Goal: Task Accomplishment & Management: Use online tool/utility

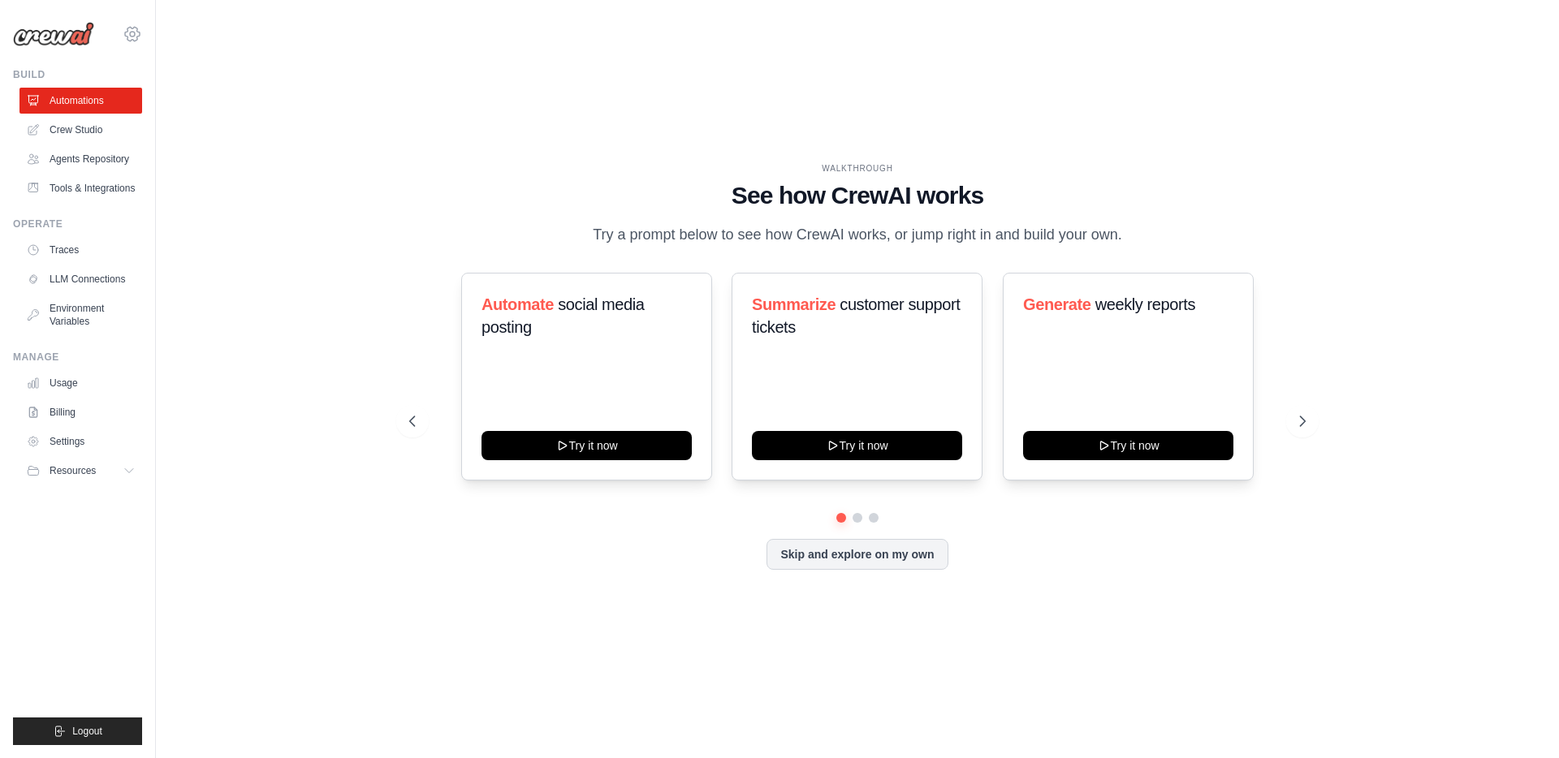
click at [131, 32] on icon at bounding box center [132, 33] width 19 height 19
click at [178, 101] on span "DS-DTS-Sandbox" at bounding box center [203, 101] width 128 height 16
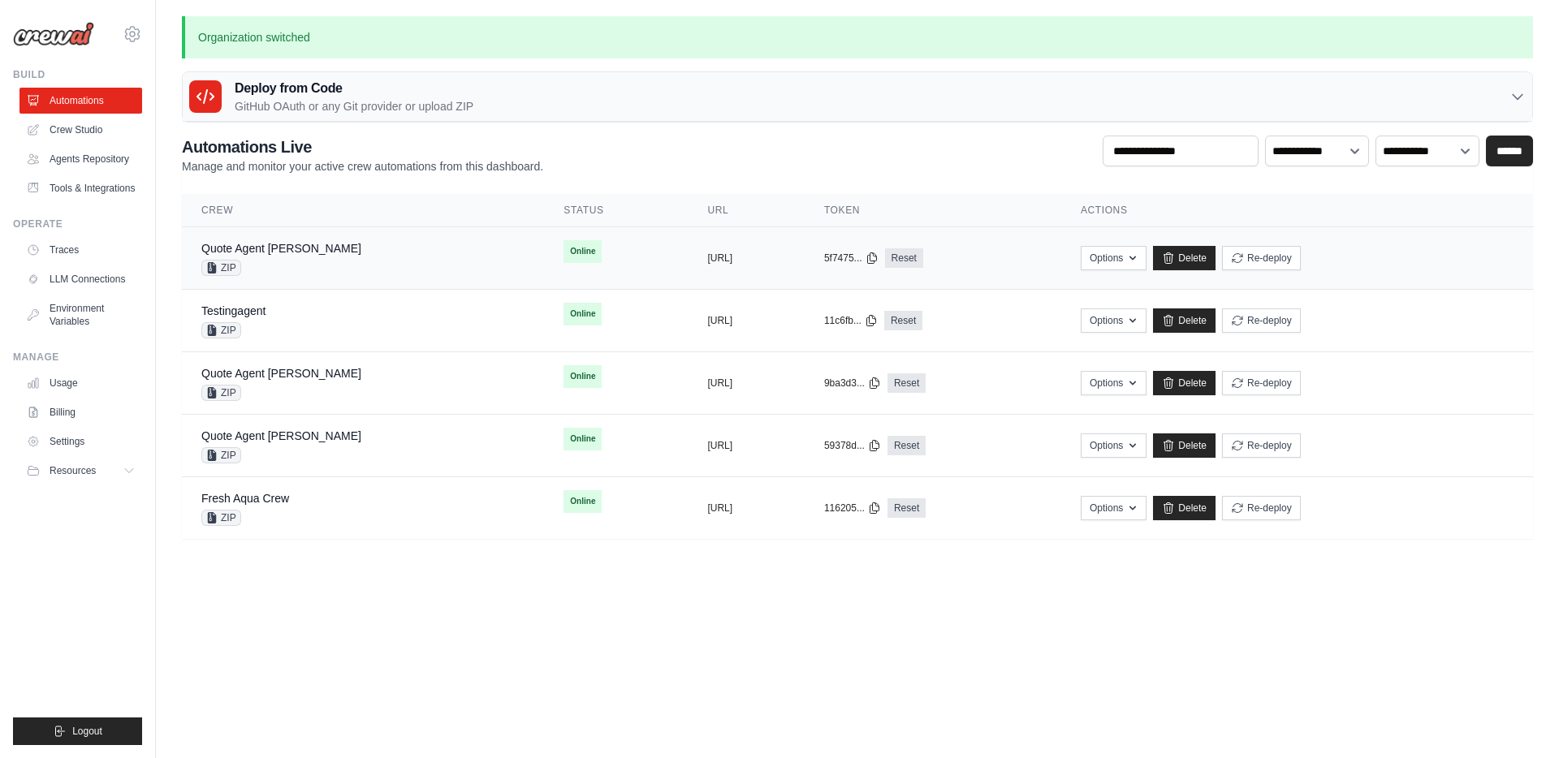
click at [319, 250] on div "Quote Agent Crewai ZIP" at bounding box center [362, 258] width 323 height 36
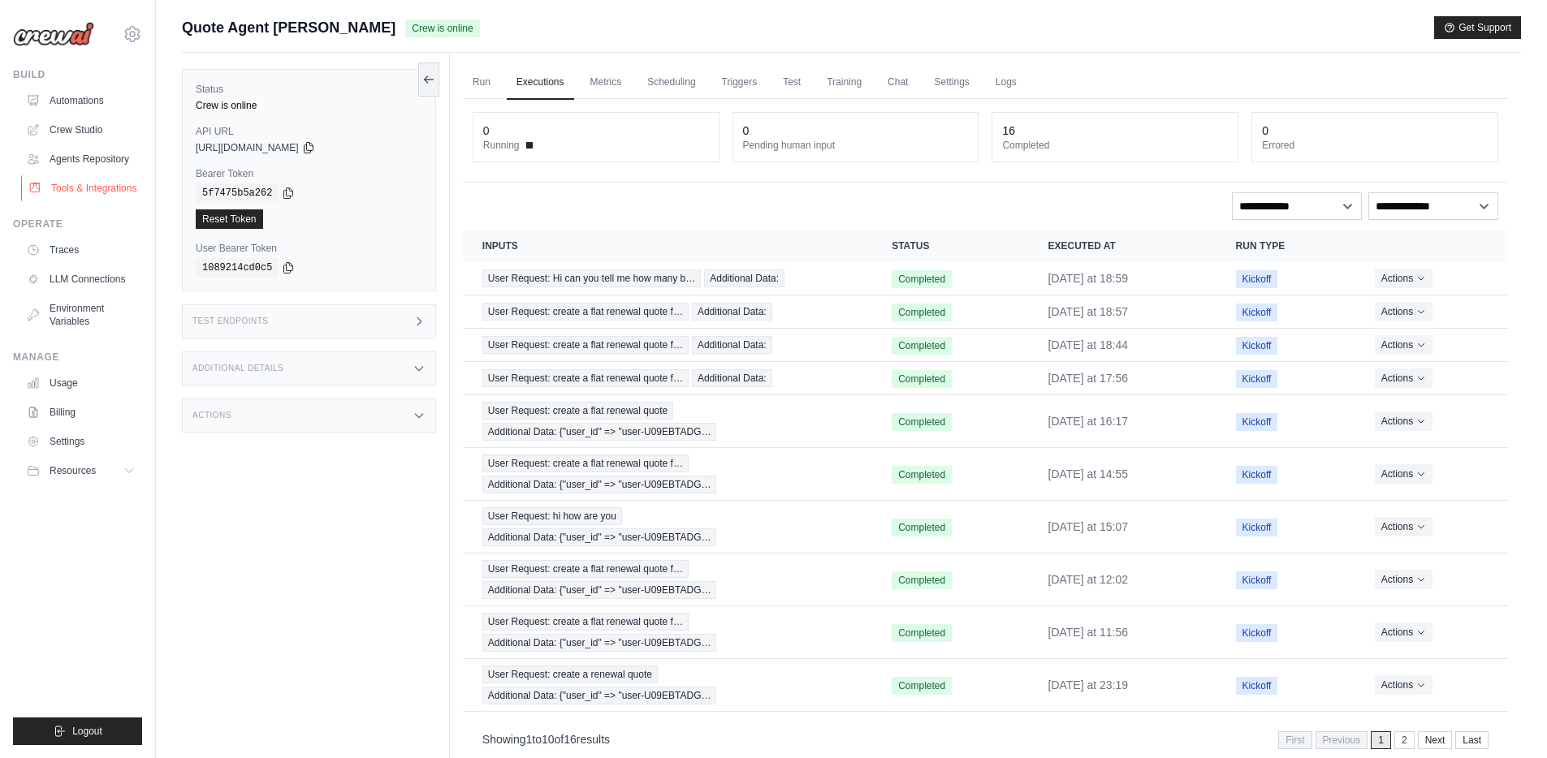
click at [89, 188] on link "Tools & Integrations" at bounding box center [82, 188] width 123 height 26
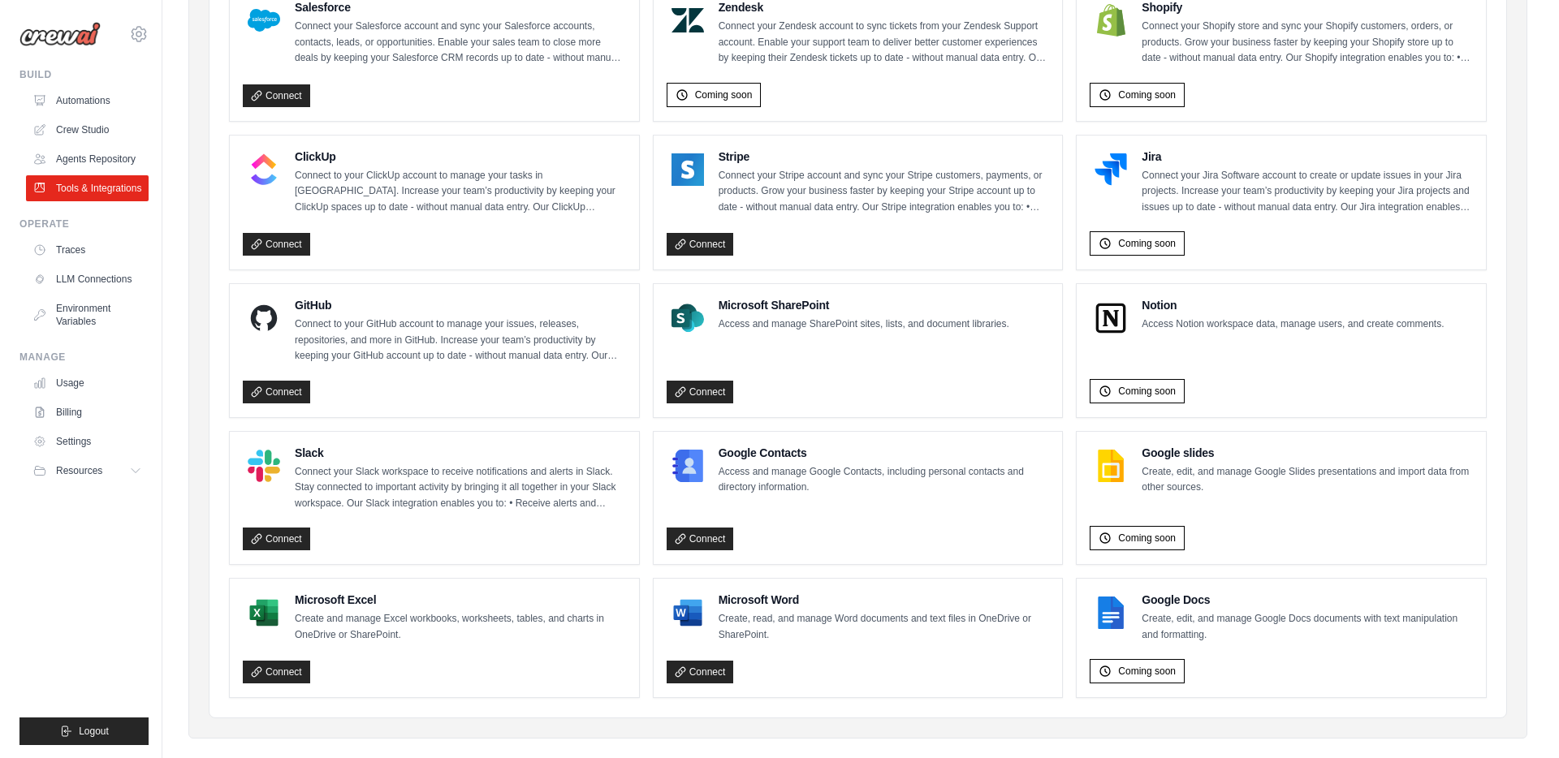
scroll to position [796, 0]
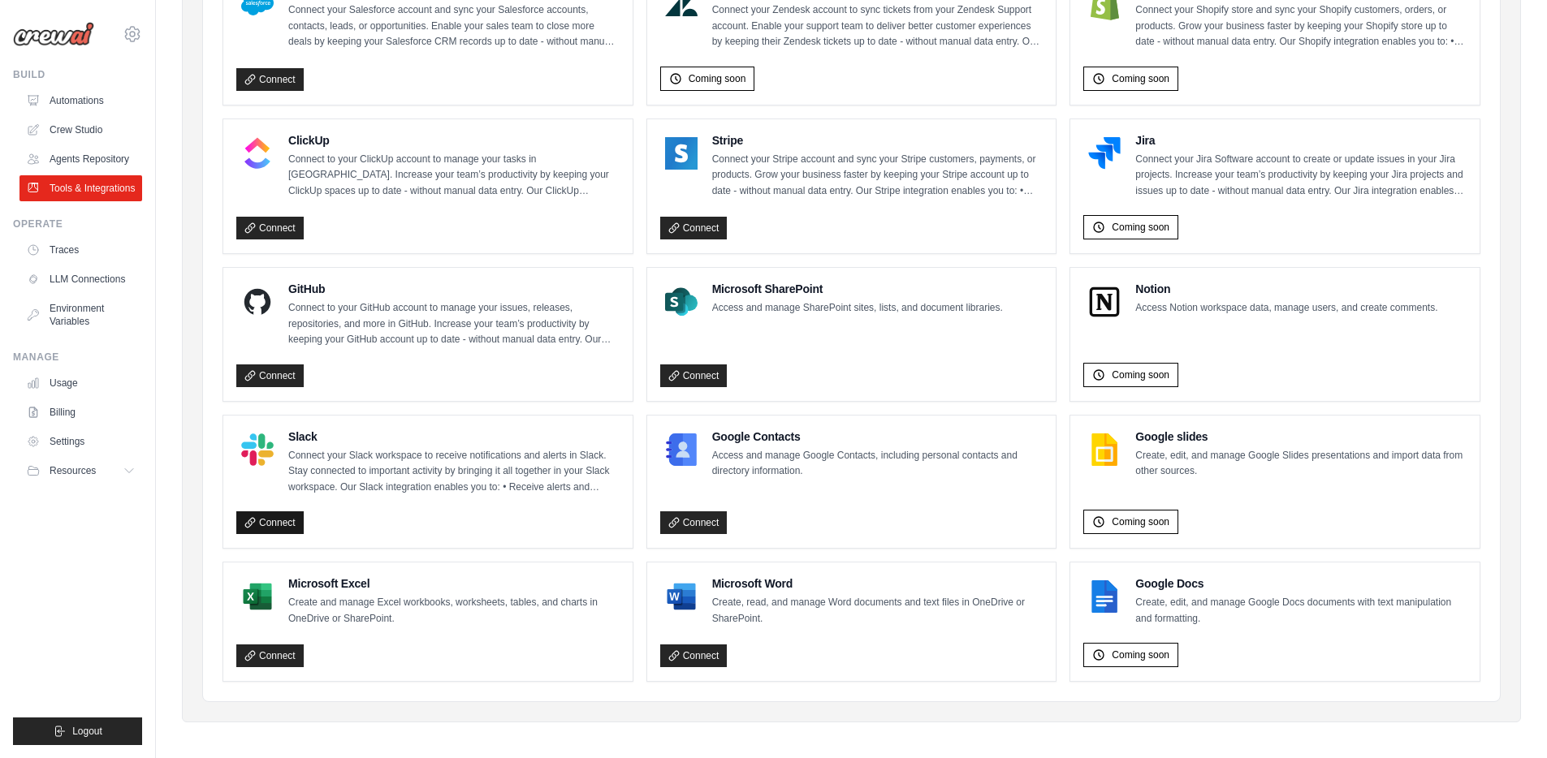
click at [285, 518] on link "Connect" at bounding box center [269, 523] width 67 height 23
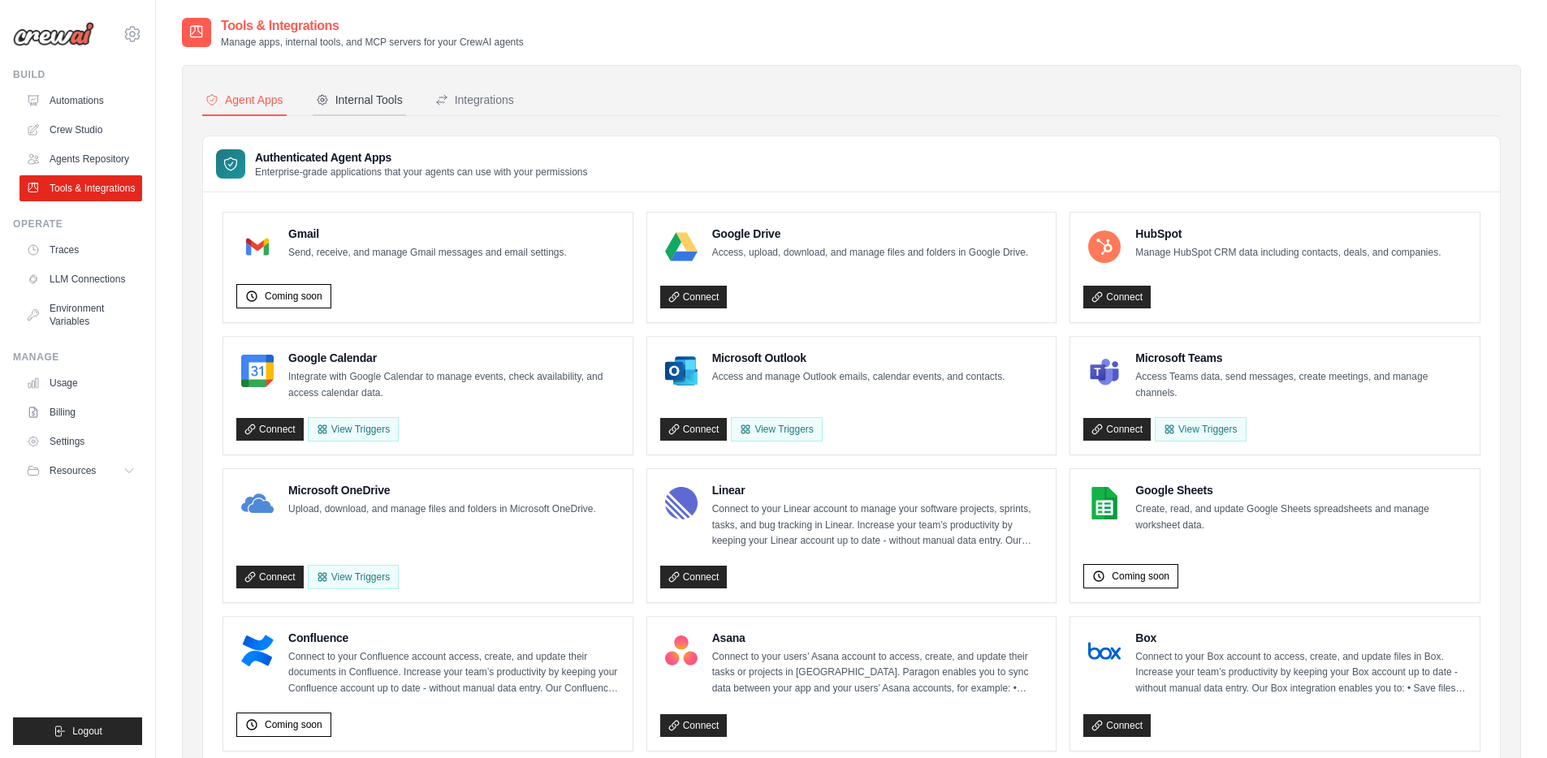
click at [358, 101] on div "Internal Tools" at bounding box center [359, 100] width 87 height 16
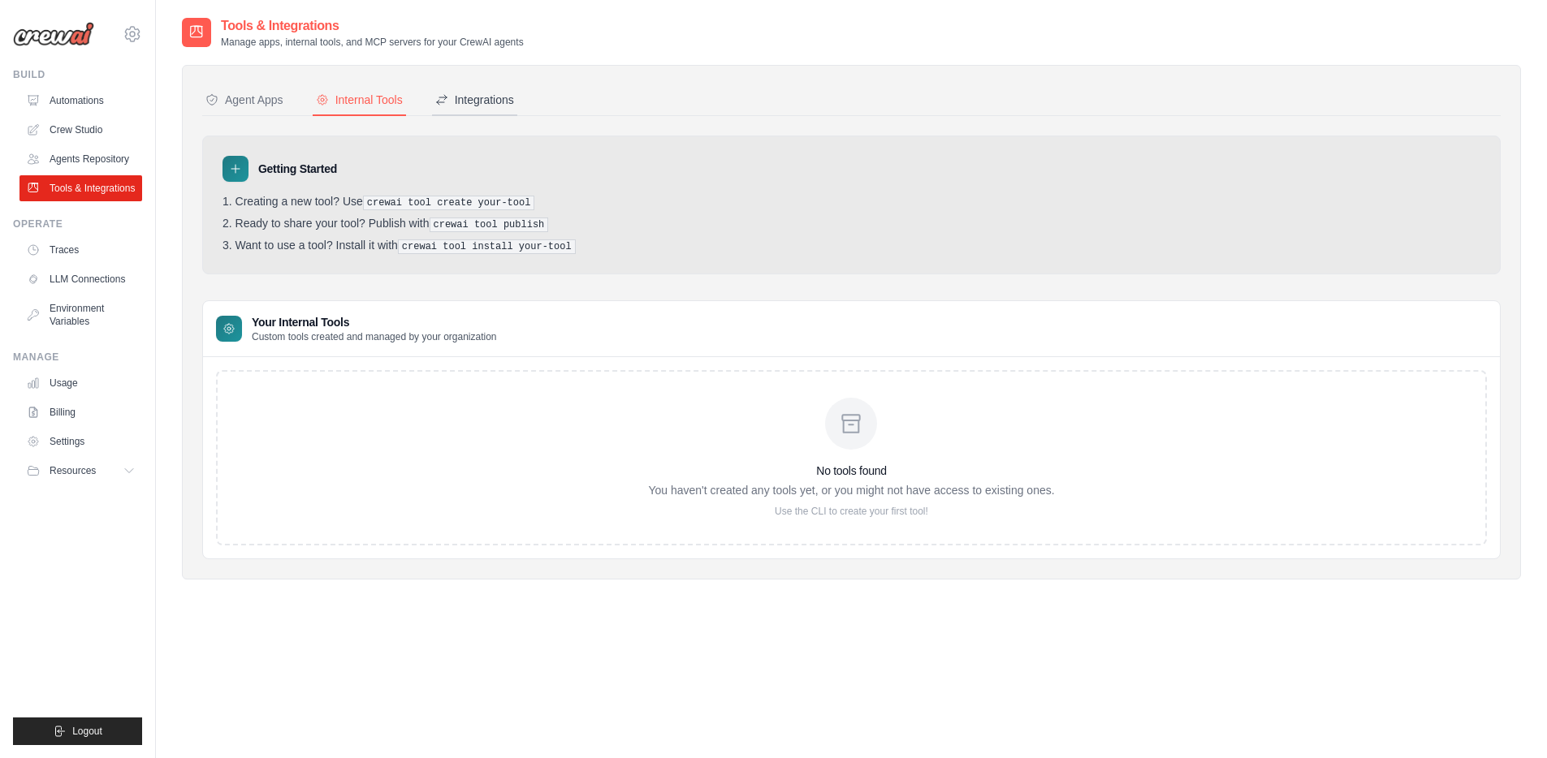
click at [483, 100] on div "Integrations" at bounding box center [474, 100] width 79 height 16
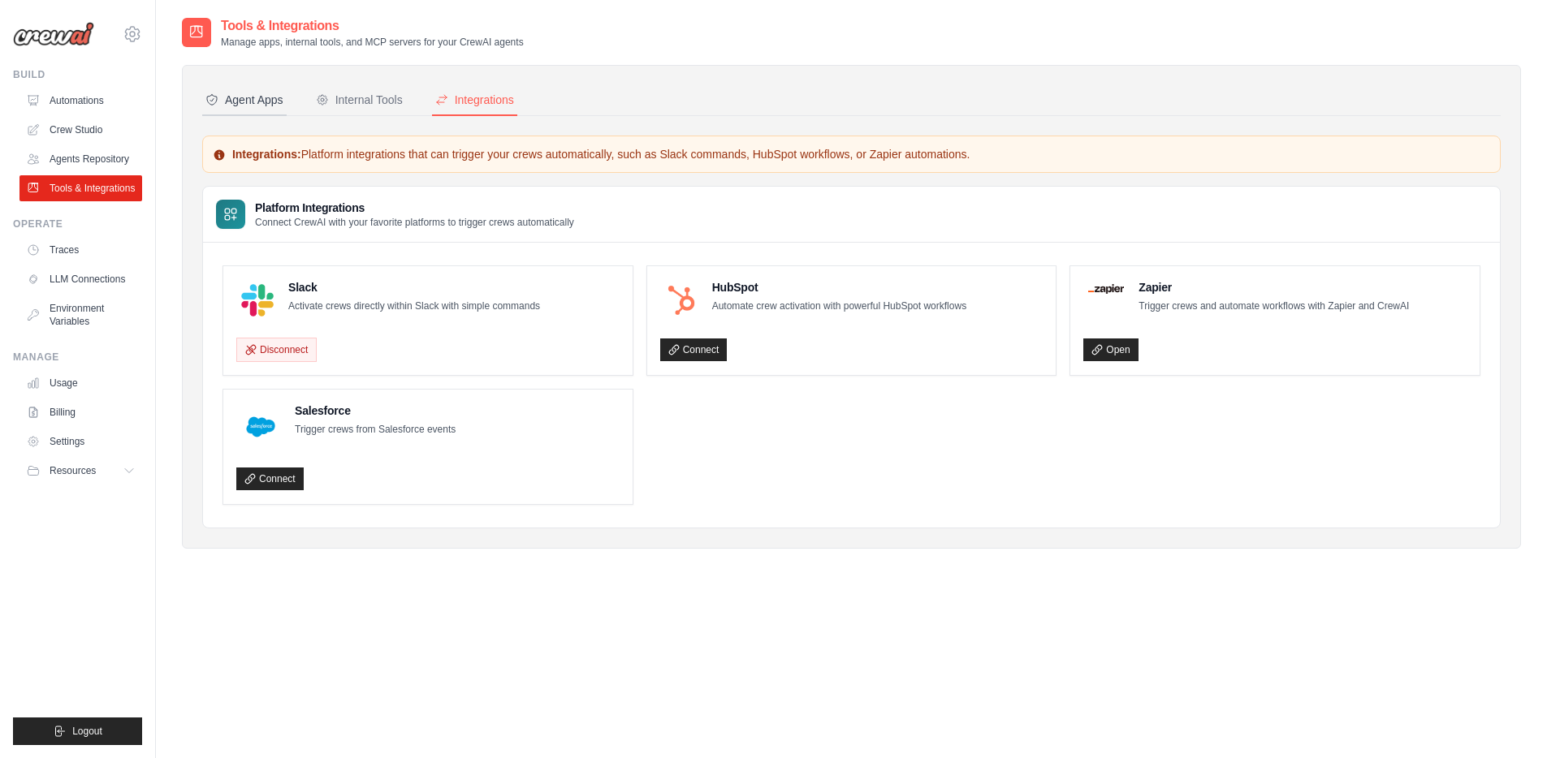
click at [253, 106] on div "Agent Apps" at bounding box center [244, 100] width 78 height 16
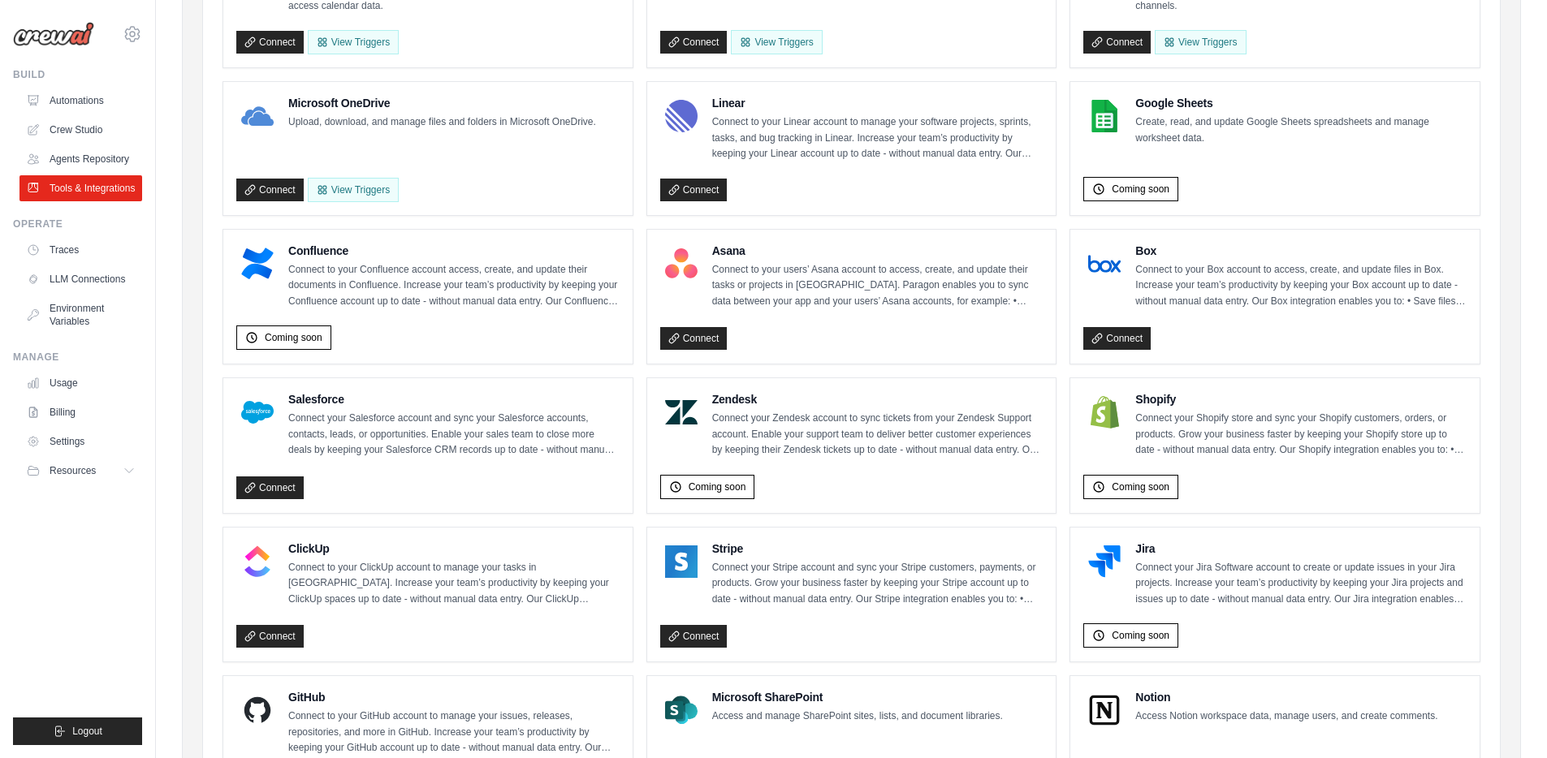
scroll to position [392, 0]
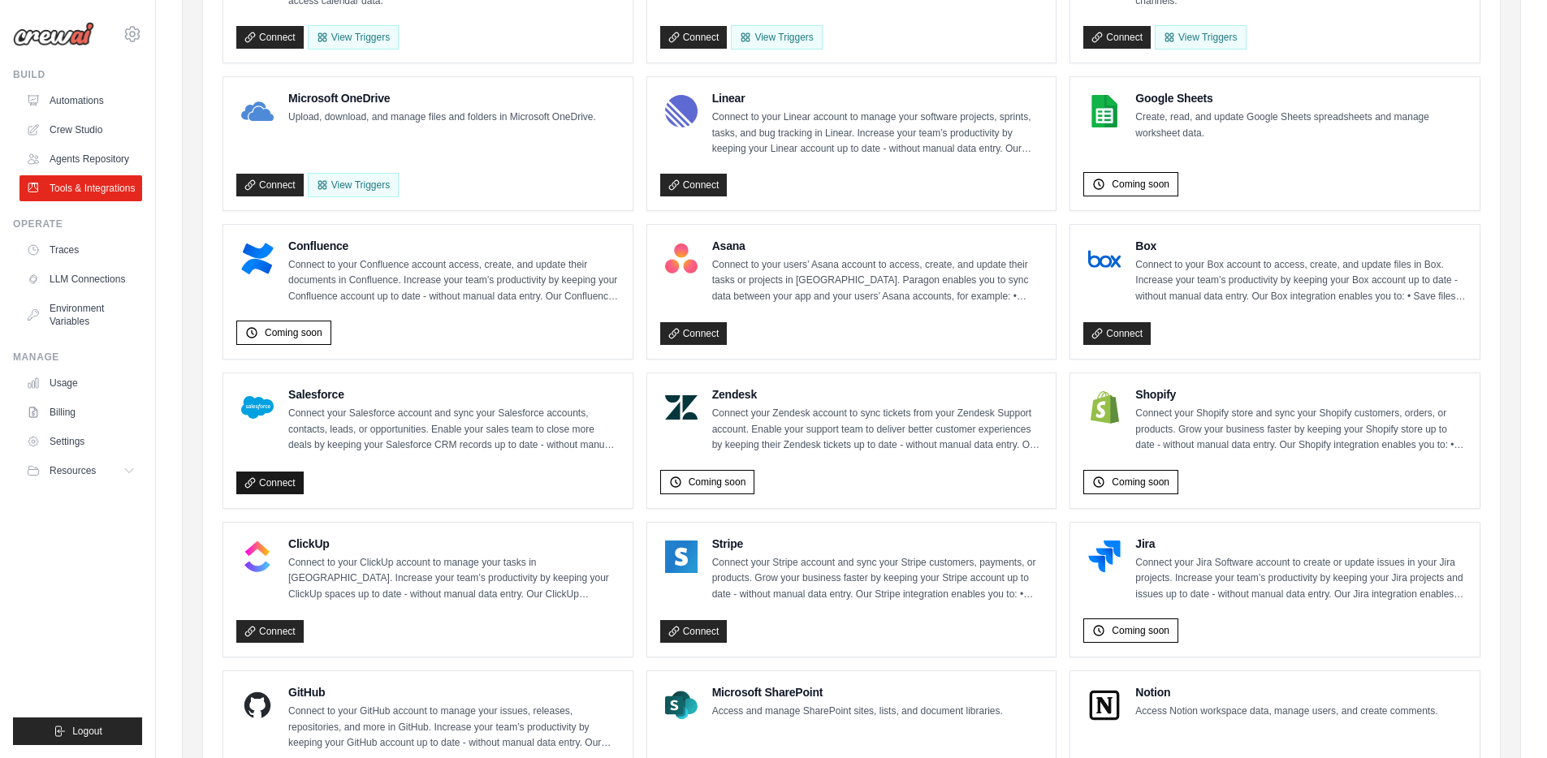
click at [287, 486] on link "Connect" at bounding box center [269, 483] width 67 height 23
